Goal: Entertainment & Leisure: Consume media (video, audio)

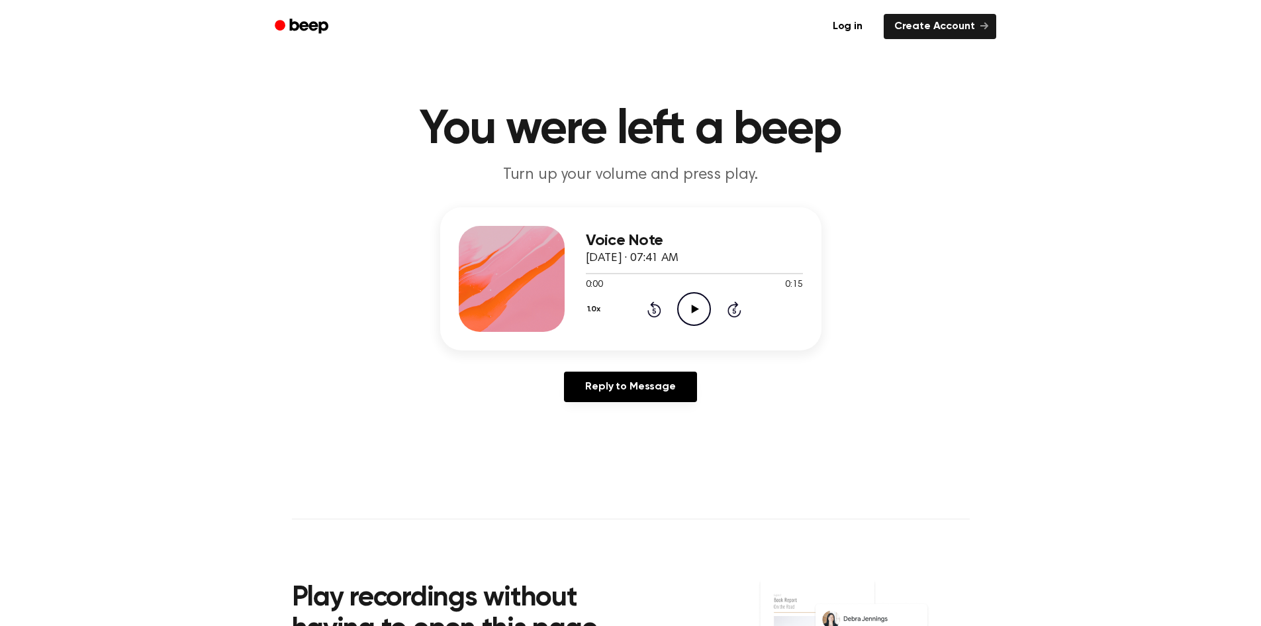
click at [706, 312] on icon "Play Audio" at bounding box center [694, 309] width 34 height 34
click at [701, 318] on icon "Play Audio" at bounding box center [694, 309] width 34 height 34
click at [689, 311] on icon "Play Audio" at bounding box center [694, 309] width 34 height 34
click at [692, 301] on icon "Play Audio" at bounding box center [694, 309] width 34 height 34
click at [700, 304] on icon "Play Audio" at bounding box center [694, 309] width 34 height 34
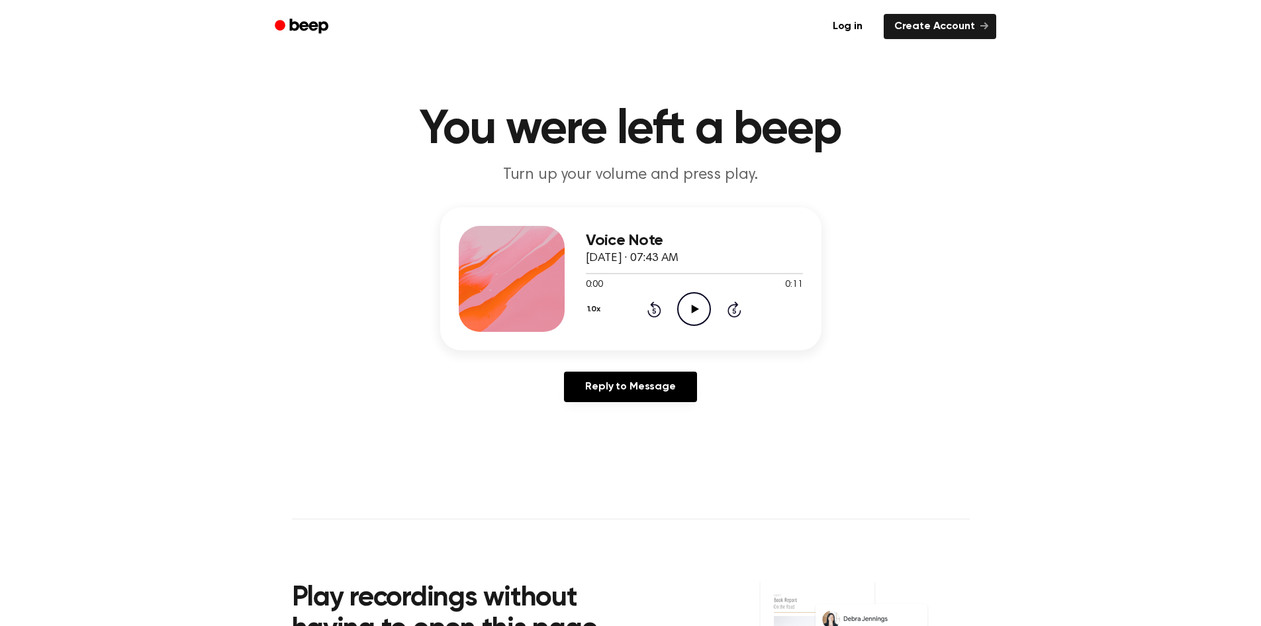
click at [704, 297] on icon "Play Audio" at bounding box center [694, 309] width 34 height 34
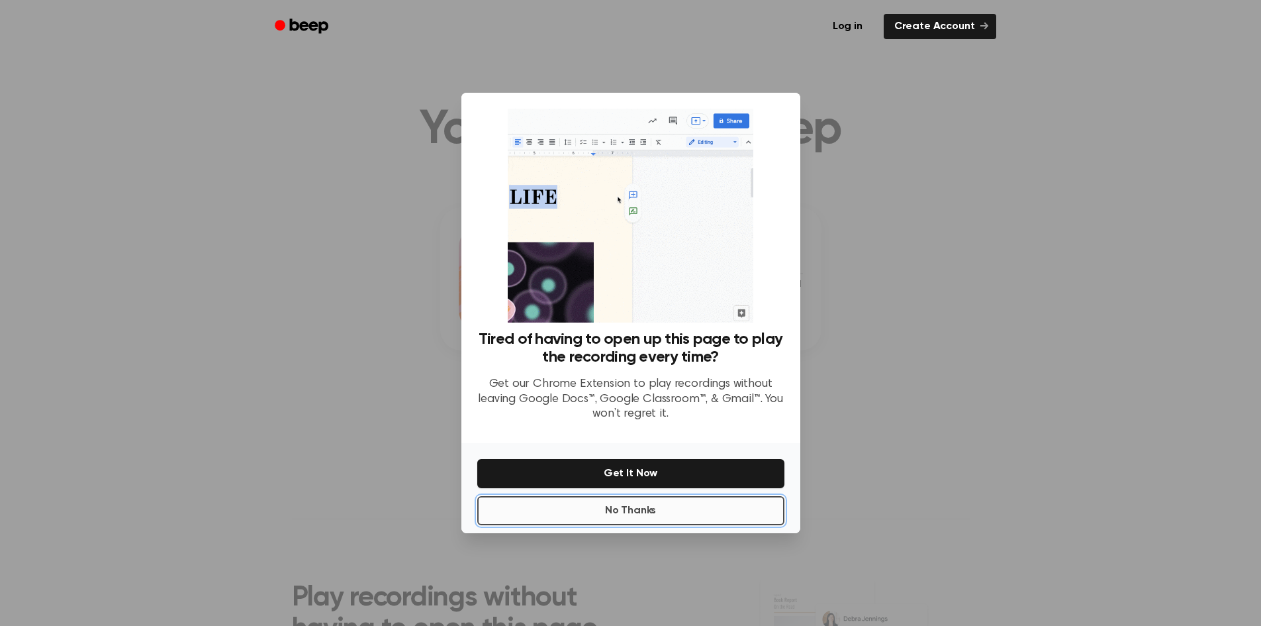
click at [678, 507] on button "No Thanks" at bounding box center [630, 510] width 307 height 29
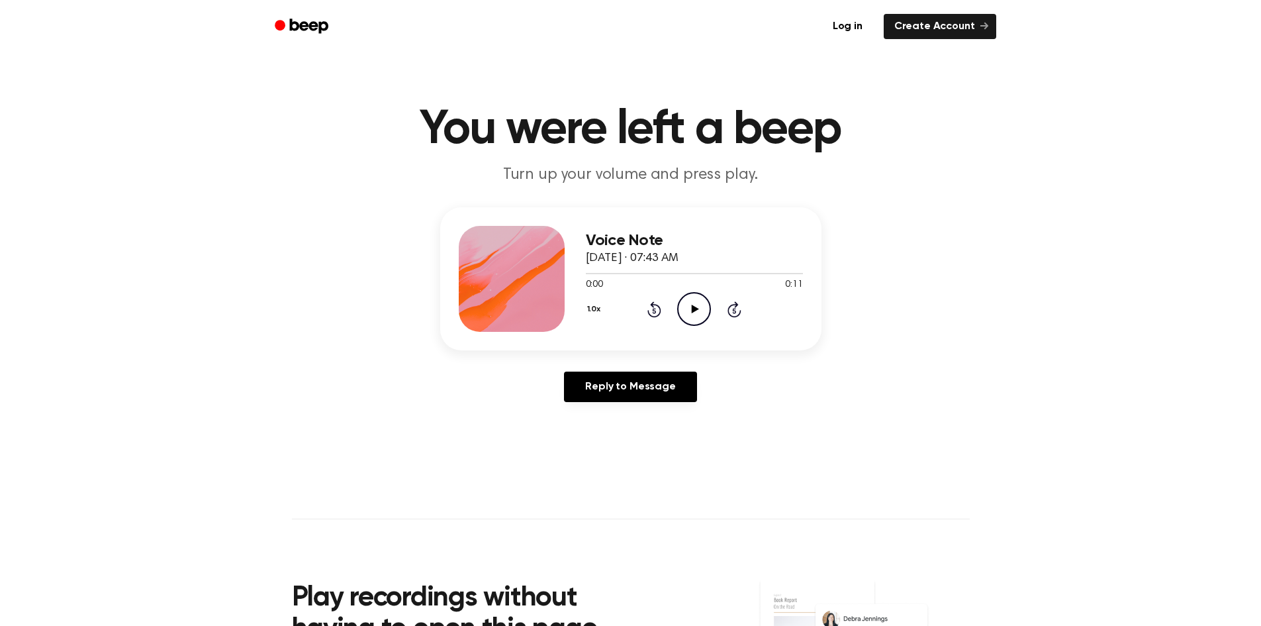
click at [687, 303] on icon "Play Audio" at bounding box center [694, 309] width 34 height 34
click at [688, 311] on icon "Play Audio" at bounding box center [694, 309] width 34 height 34
click at [704, 314] on icon "Play Audio" at bounding box center [694, 309] width 34 height 34
click at [688, 313] on icon "Play Audio" at bounding box center [694, 309] width 34 height 34
click at [695, 310] on icon at bounding box center [695, 308] width 7 height 9
